Goal: Task Accomplishment & Management: Use online tool/utility

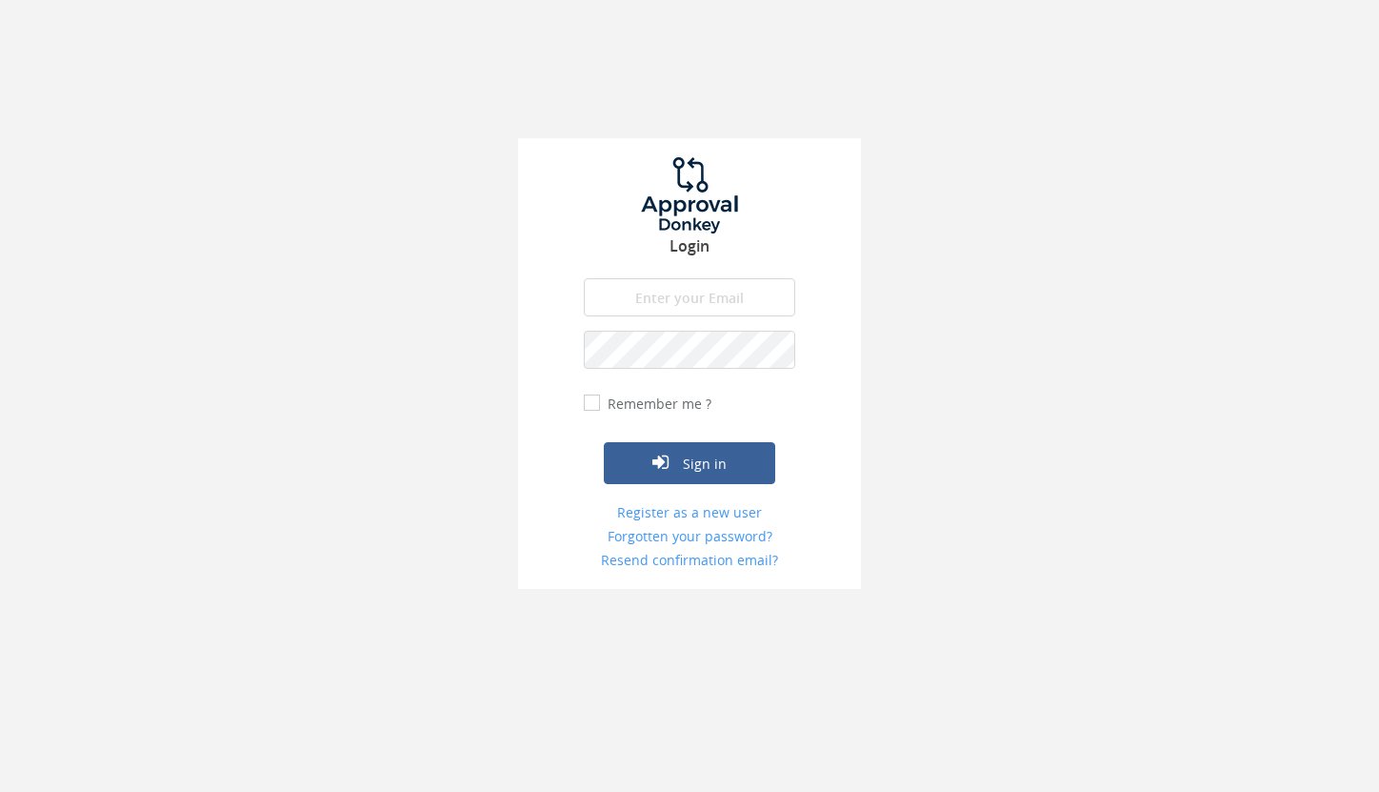
click at [675, 309] on input "email" at bounding box center [689, 297] width 211 height 38
type input "[PERSON_NAME][EMAIL_ADDRESS][DOMAIN_NAME]"
click at [593, 401] on input "Remember me ?" at bounding box center [590, 402] width 12 height 12
checkbox input "true"
click at [734, 459] on button "Sign in" at bounding box center [689, 463] width 171 height 42
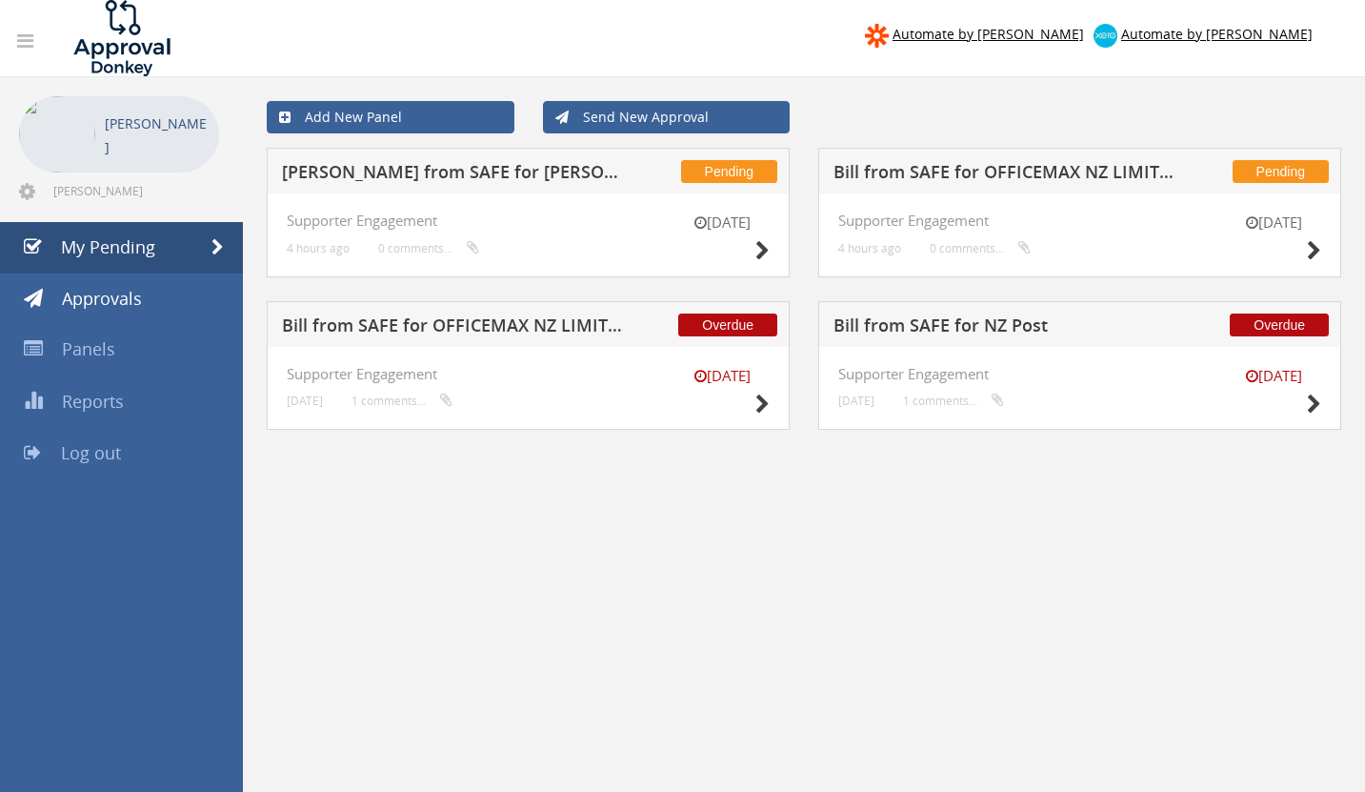
click at [981, 328] on h5 "Bill from SAFE for NZ Post" at bounding box center [1005, 328] width 345 height 24
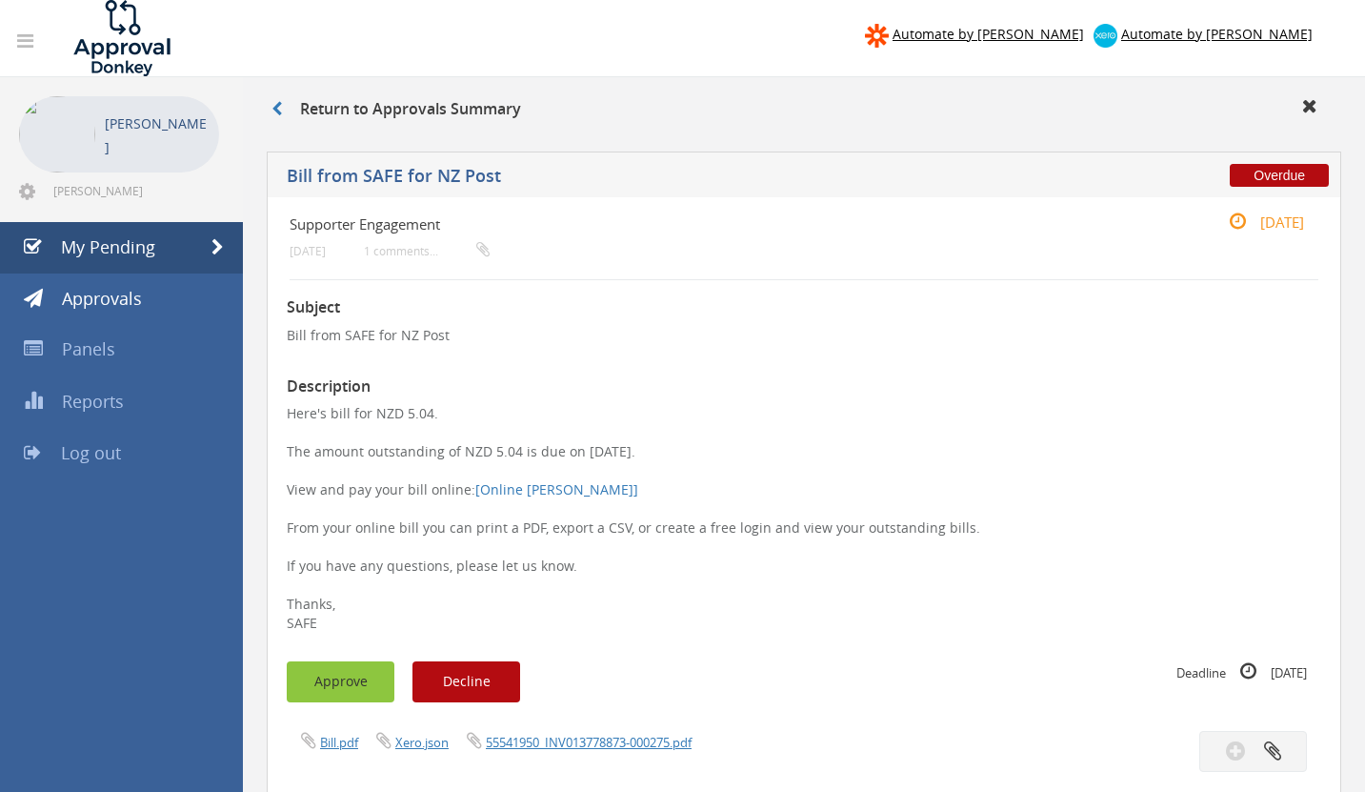
click at [367, 685] on button "Approve" at bounding box center [341, 681] width 108 height 41
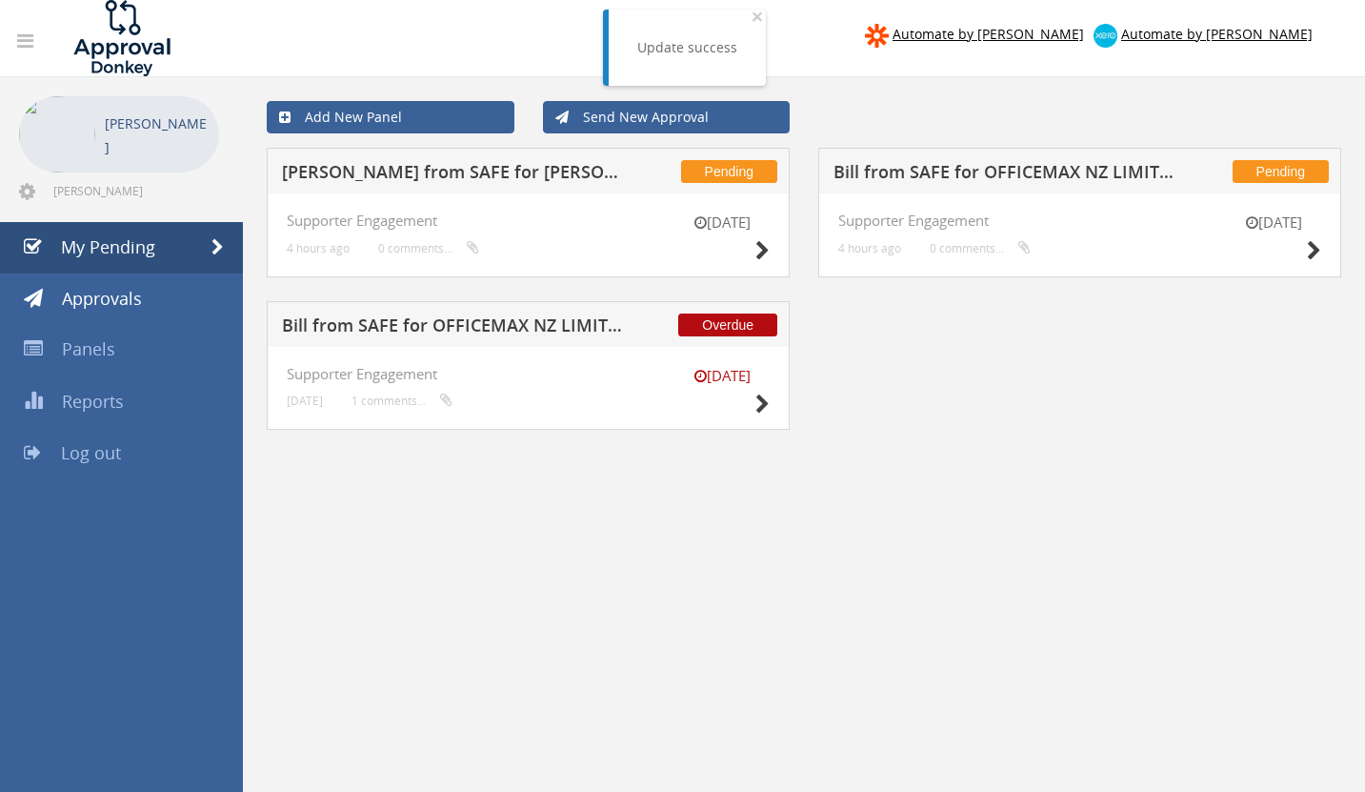
click at [531, 325] on h5 "Bill from SAFE for OFFICEMAX NZ LIMITED (DD)" at bounding box center [454, 328] width 345 height 24
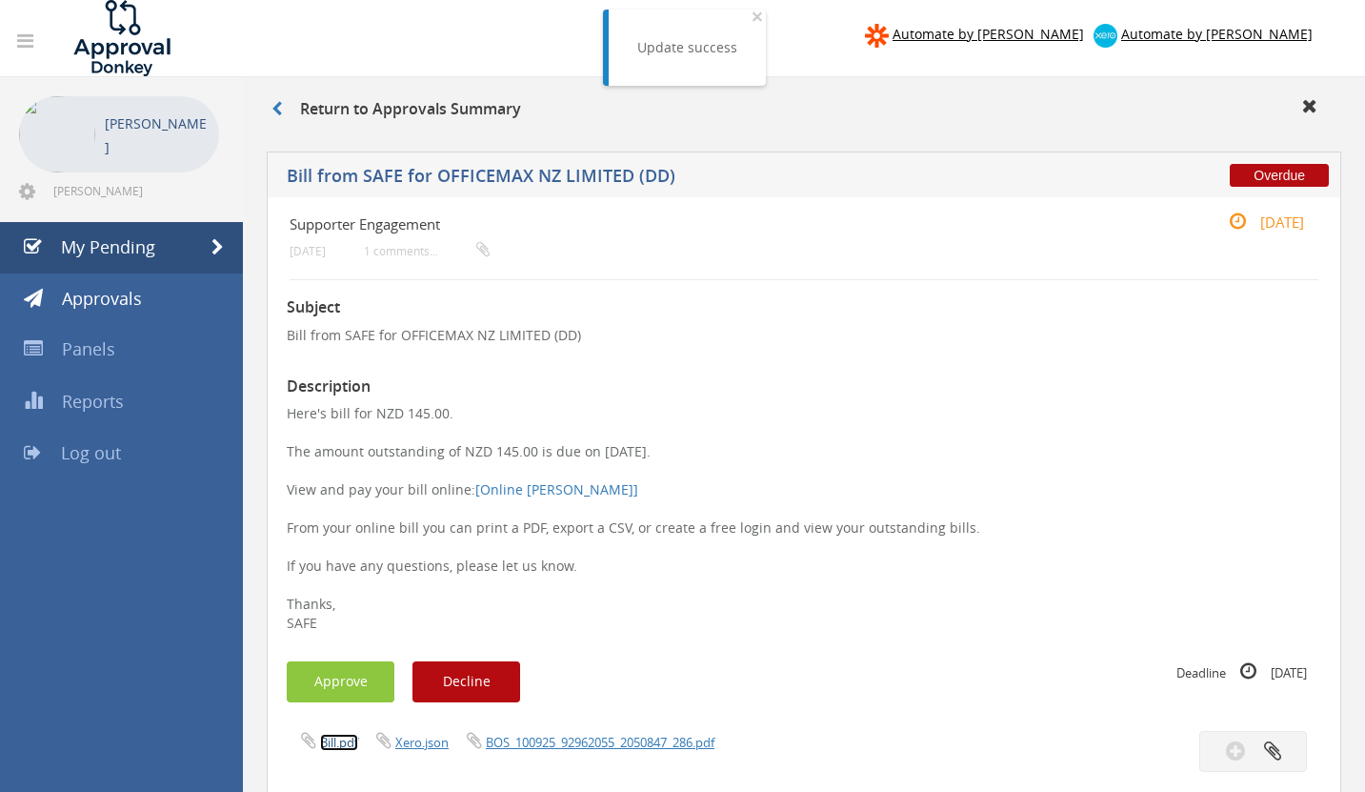
click at [321, 747] on link "Bill.pdf" at bounding box center [339, 741] width 38 height 17
click at [341, 688] on button "Approve" at bounding box center [341, 681] width 108 height 41
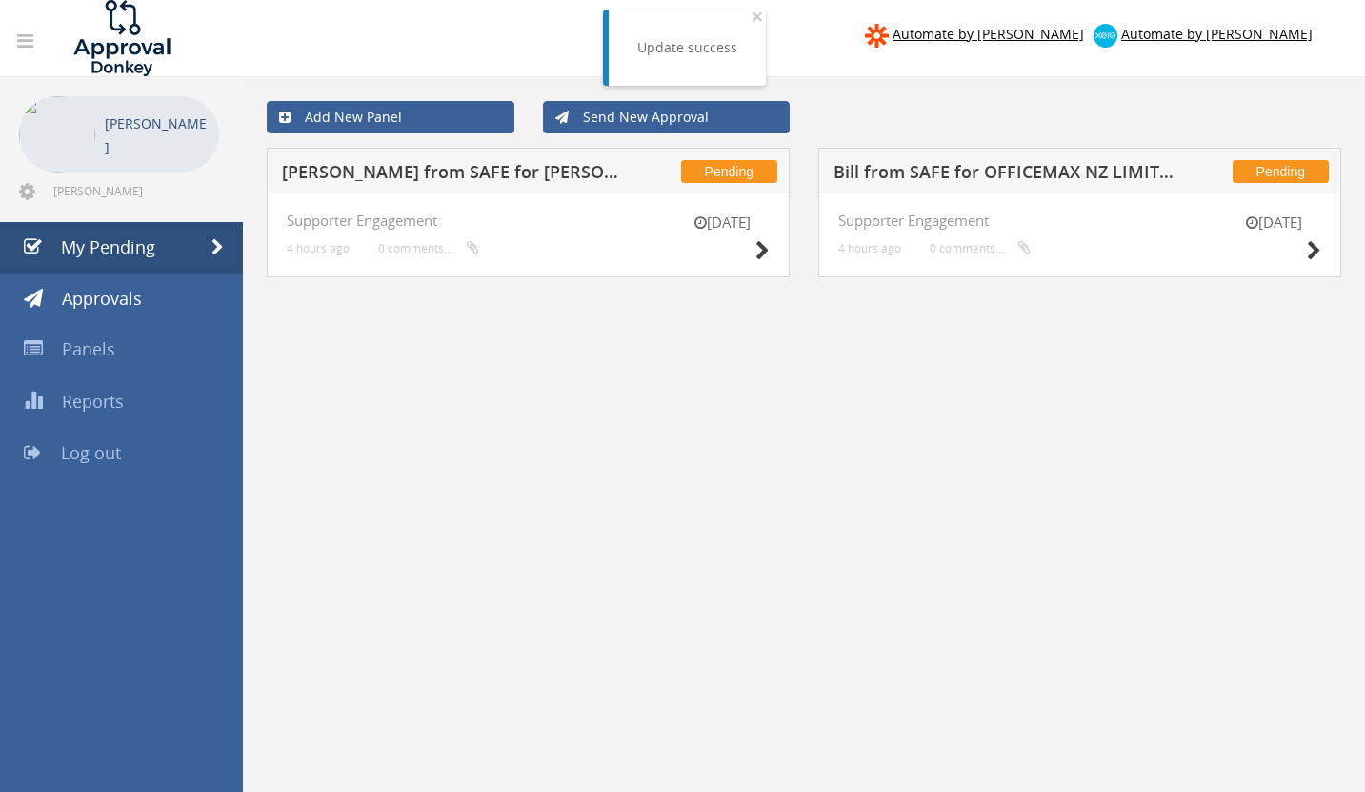
click at [1073, 174] on h5 "Bill from SAFE for OFFICEMAX NZ LIMITED (DD)" at bounding box center [1005, 175] width 345 height 24
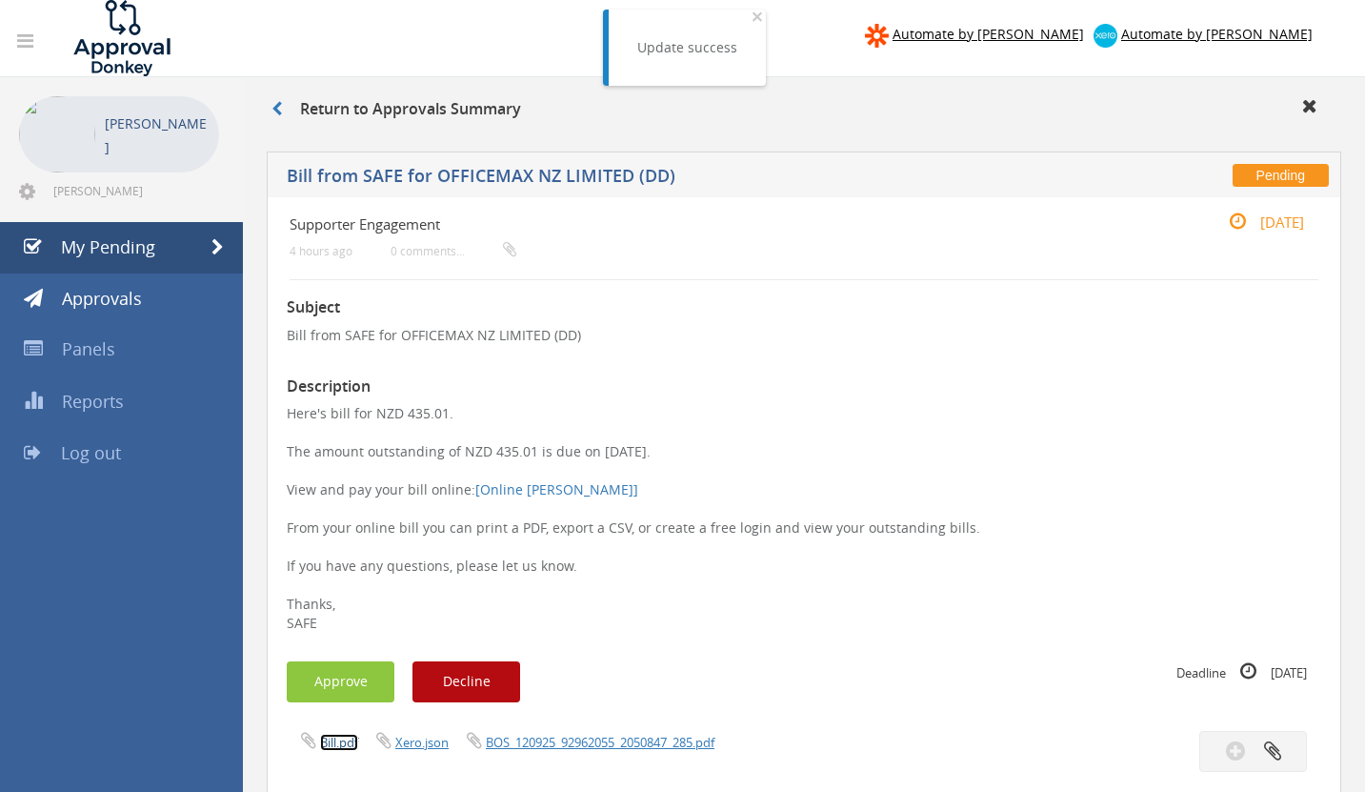
click at [344, 740] on link "Bill.pdf" at bounding box center [339, 741] width 38 height 17
click at [326, 681] on button "Approve" at bounding box center [341, 681] width 108 height 41
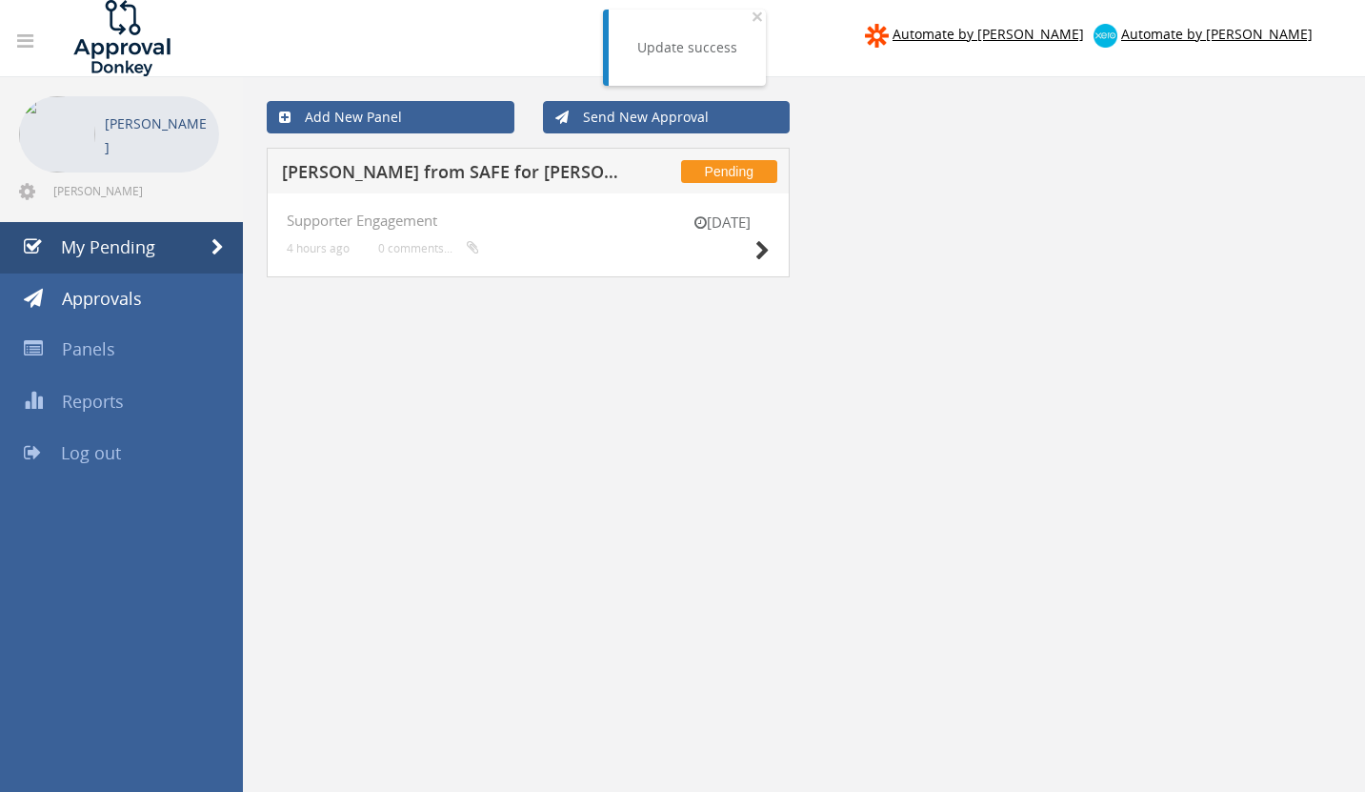
click at [480, 170] on h5 "[PERSON_NAME] from SAFE for [PERSON_NAME]" at bounding box center [454, 175] width 345 height 24
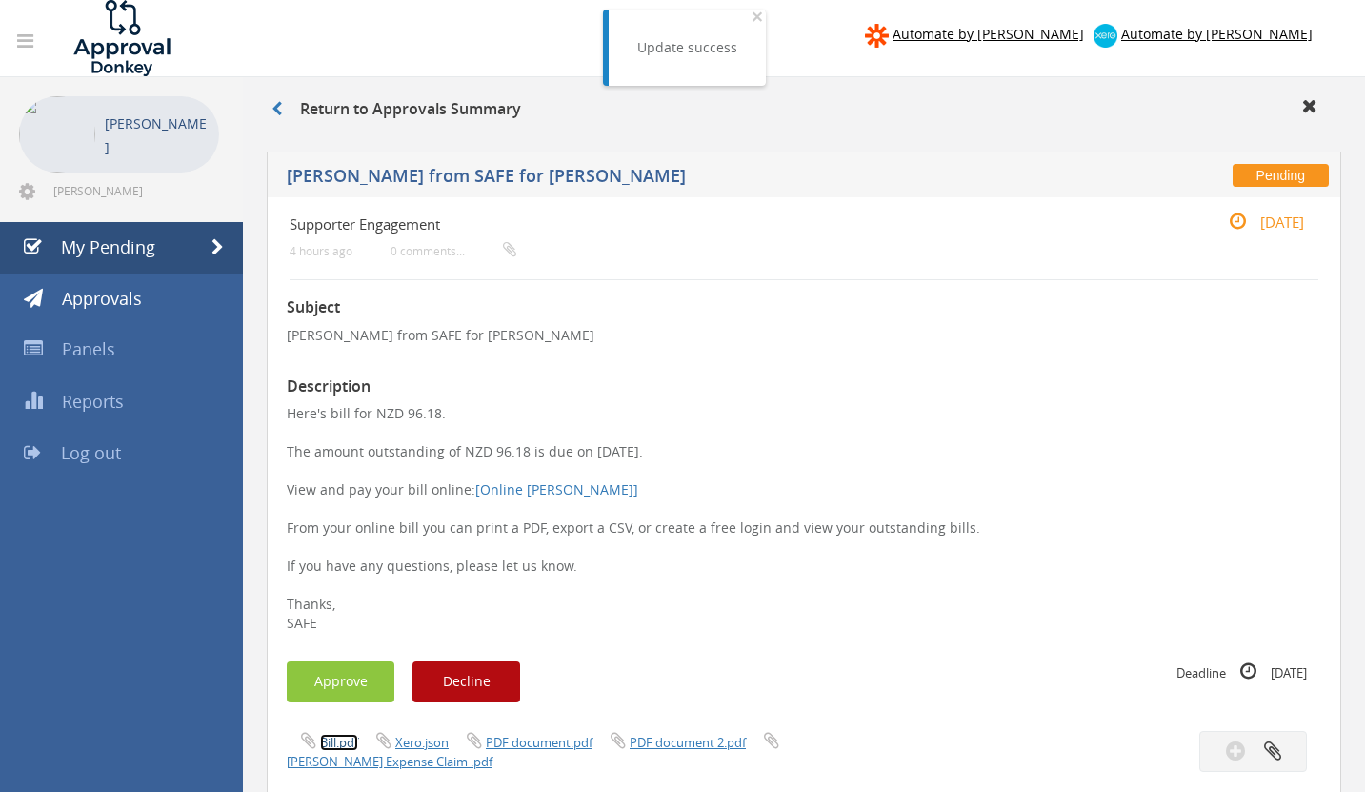
click at [337, 740] on link "Bill.pdf" at bounding box center [339, 741] width 38 height 17
click at [313, 683] on button "Approve" at bounding box center [341, 681] width 108 height 41
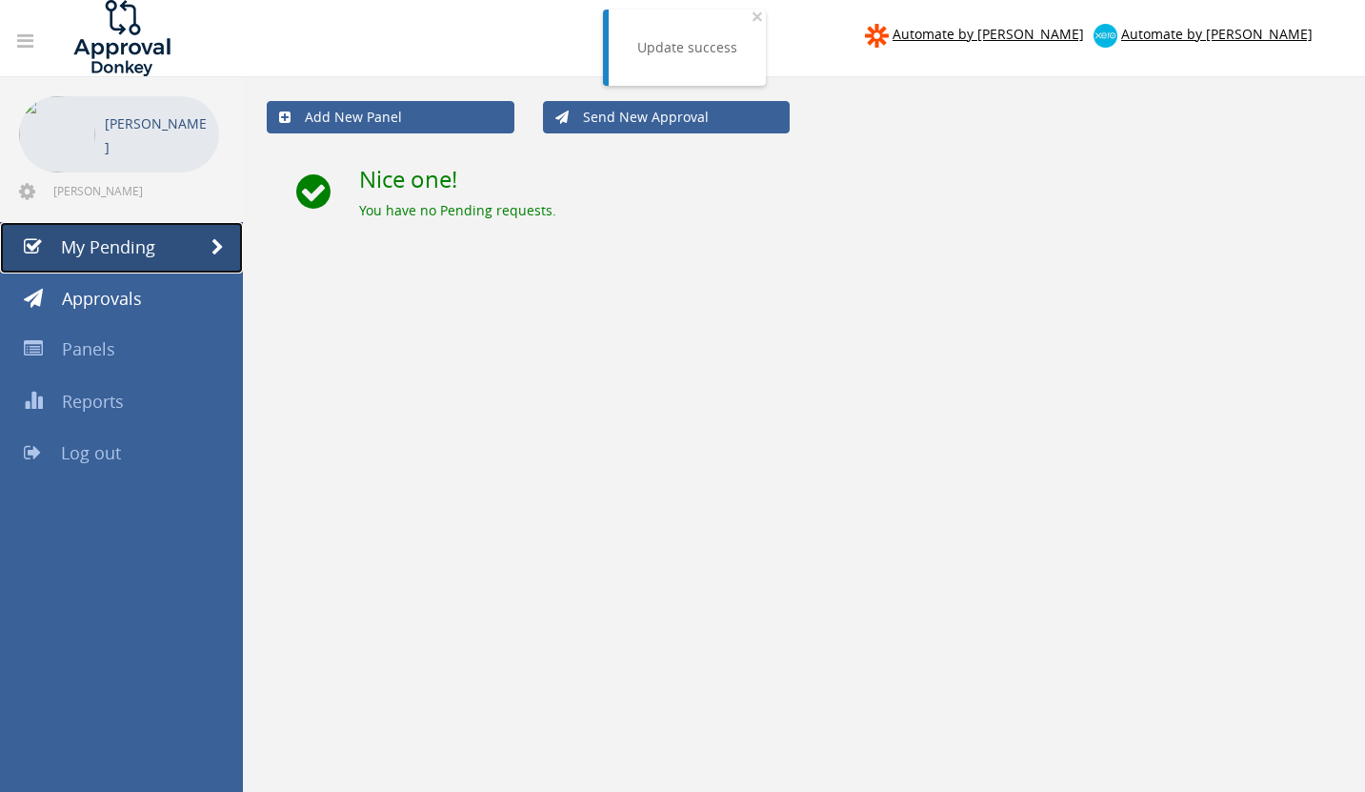
click at [110, 232] on link "My Pending" at bounding box center [121, 247] width 243 height 51
